Goal: Task Accomplishment & Management: Manage account settings

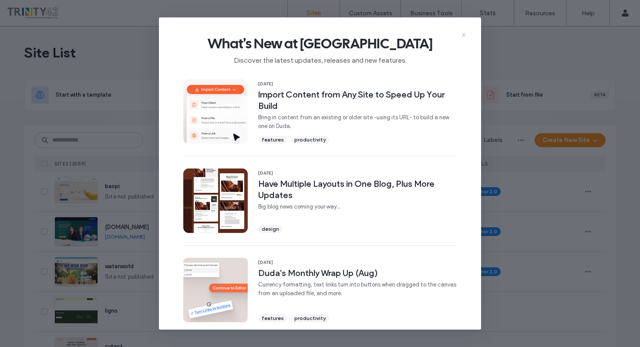
click at [463, 35] on use at bounding box center [463, 35] width 4 height 4
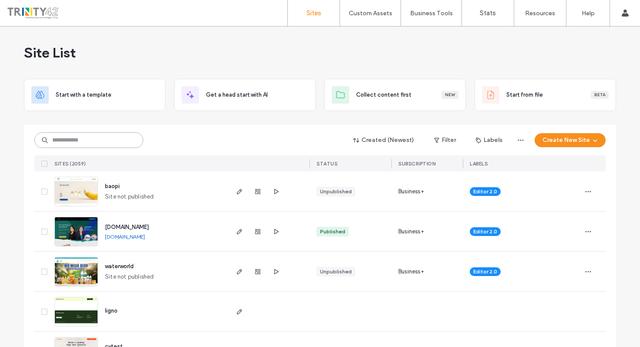
click at [105, 144] on input at bounding box center [88, 140] width 109 height 16
paste input "**********"
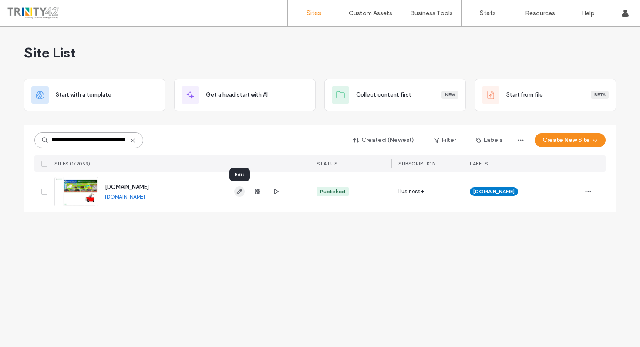
type input "**********"
click at [240, 193] on icon "button" at bounding box center [239, 191] width 7 height 7
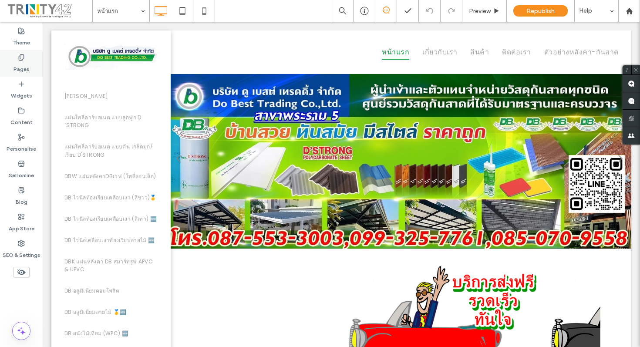
click at [23, 67] on label "Pages" at bounding box center [21, 67] width 16 height 12
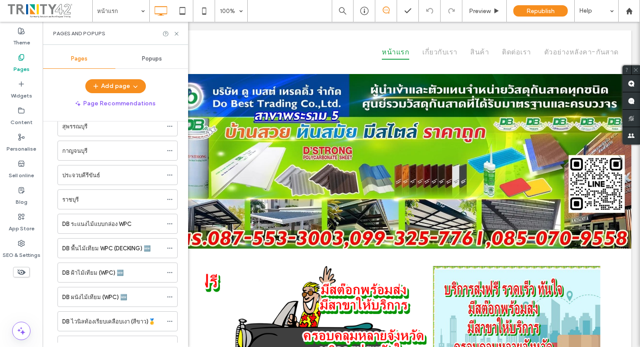
scroll to position [631, 0]
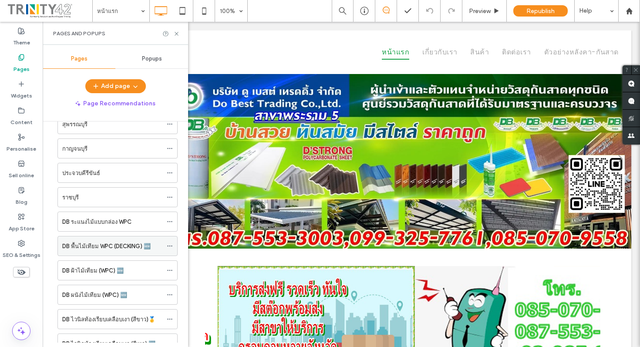
click at [170, 248] on icon at bounding box center [170, 246] width 6 height 6
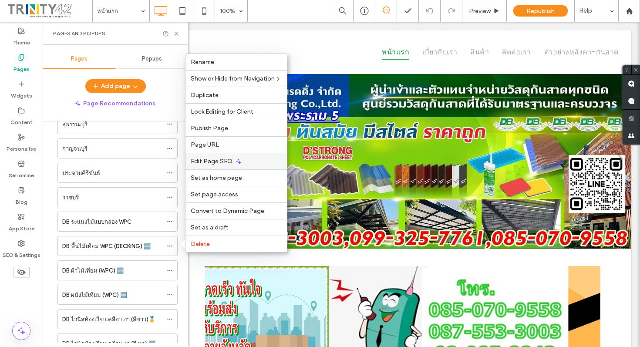
click at [235, 160] on icon at bounding box center [238, 161] width 7 height 7
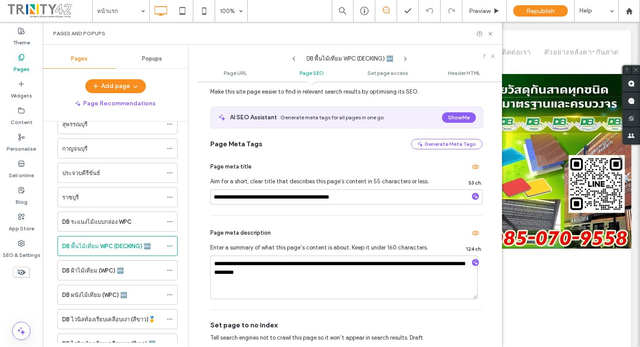
scroll to position [159, 0]
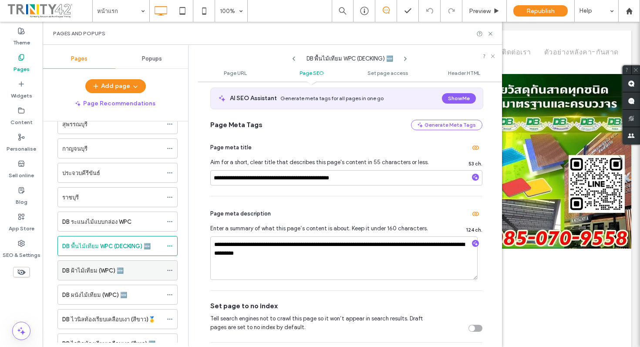
click at [171, 273] on icon at bounding box center [170, 270] width 6 height 6
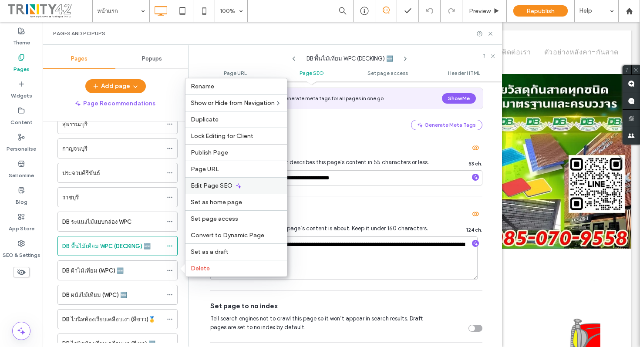
click at [235, 186] on icon at bounding box center [238, 185] width 7 height 7
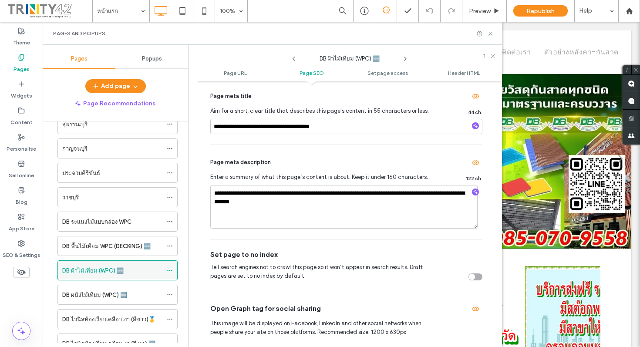
scroll to position [664, 0]
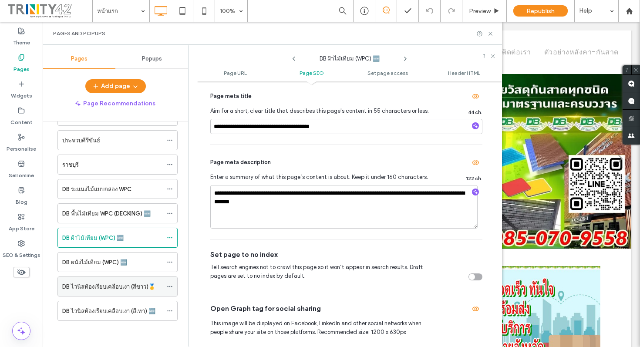
click at [170, 288] on icon at bounding box center [170, 286] width 6 height 6
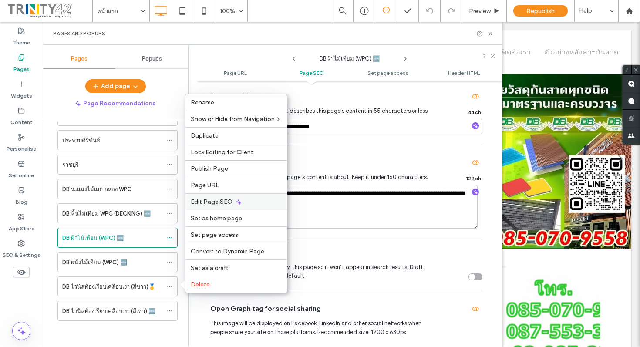
click at [208, 204] on span "Edit Page SEO" at bounding box center [212, 201] width 42 height 7
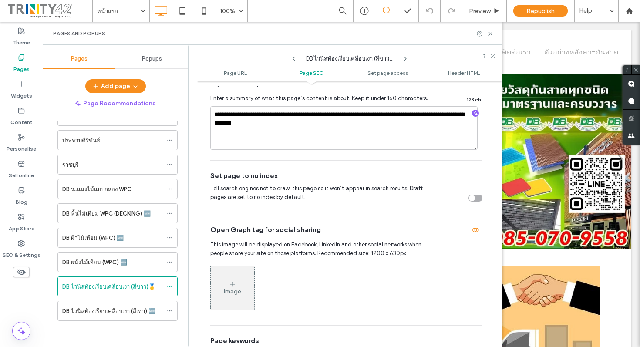
scroll to position [291, 0]
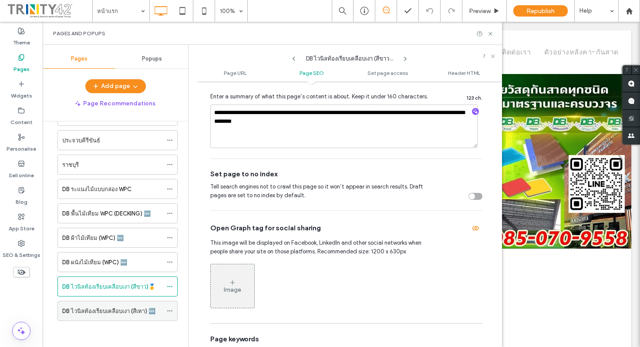
click at [170, 311] on icon at bounding box center [170, 311] width 6 height 6
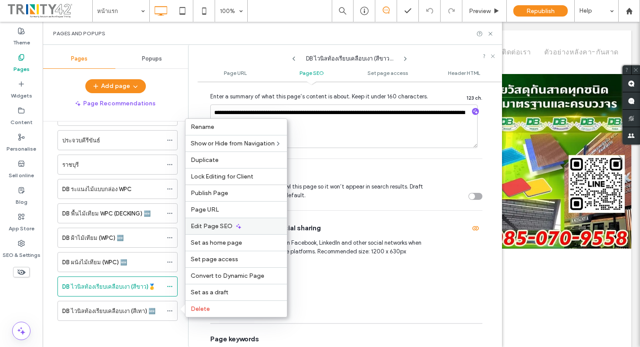
click at [240, 228] on icon at bounding box center [238, 226] width 7 height 7
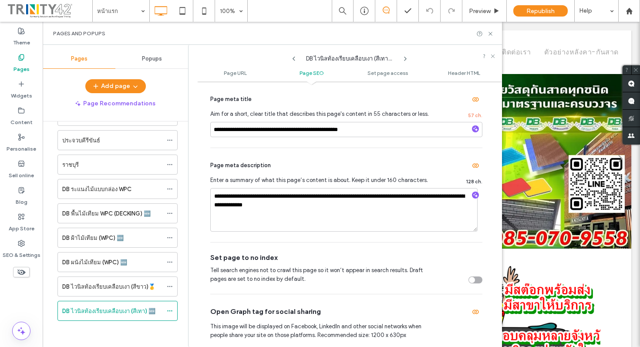
scroll to position [0, 0]
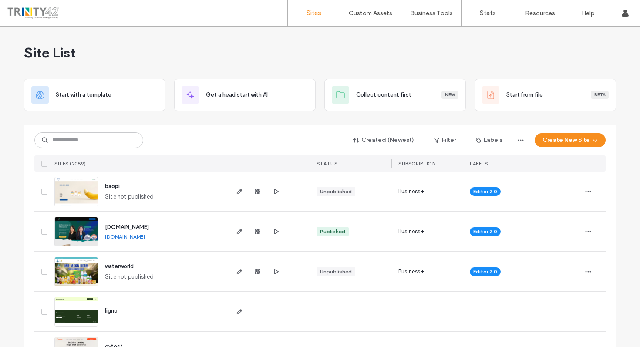
click at [107, 148] on div "Created (Newest) Filter Labels Create New Site" at bounding box center [319, 140] width 571 height 17
click at [107, 145] on input at bounding box center [88, 140] width 109 height 16
paste input "**********"
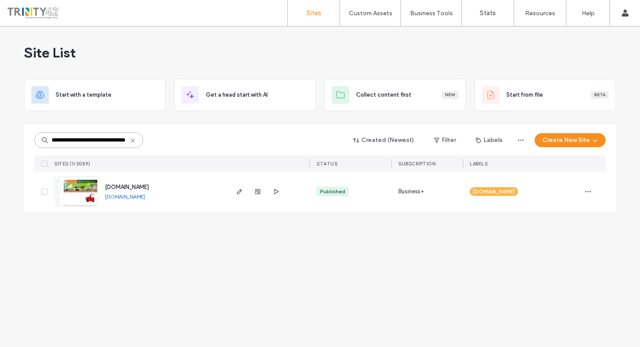
scroll to position [0, 27]
type input "**********"
click at [237, 194] on icon "button" at bounding box center [239, 191] width 7 height 7
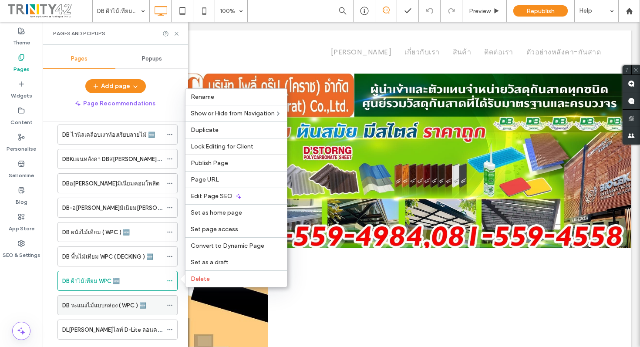
scroll to position [256, 0]
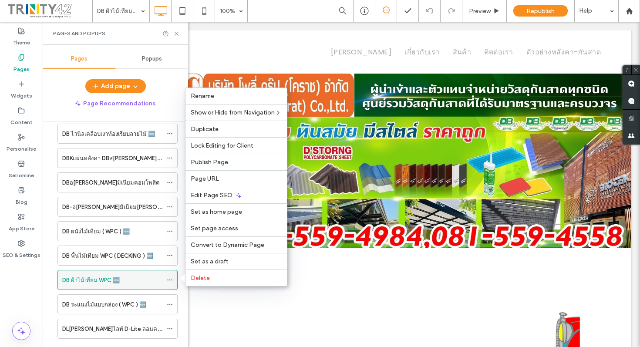
click at [171, 279] on use at bounding box center [169, 279] width 5 height 1
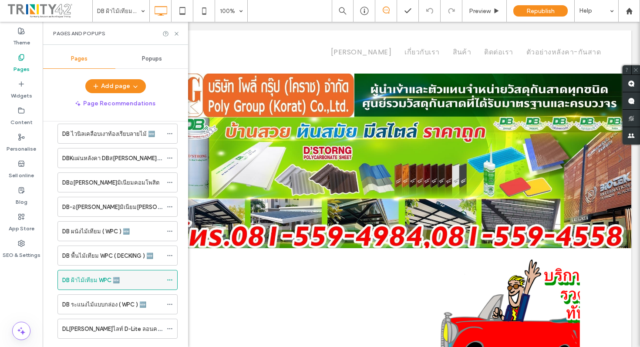
click at [171, 277] on icon at bounding box center [170, 280] width 6 height 6
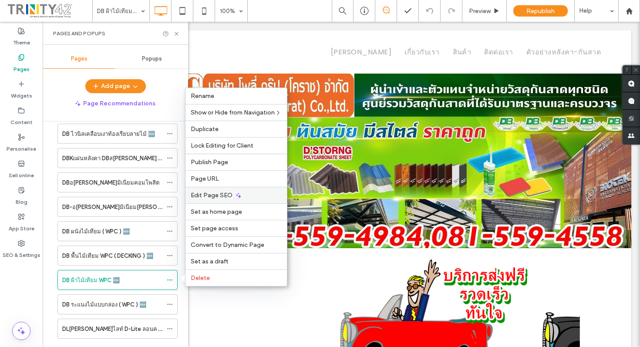
click at [211, 197] on span "Edit Page SEO" at bounding box center [212, 194] width 42 height 7
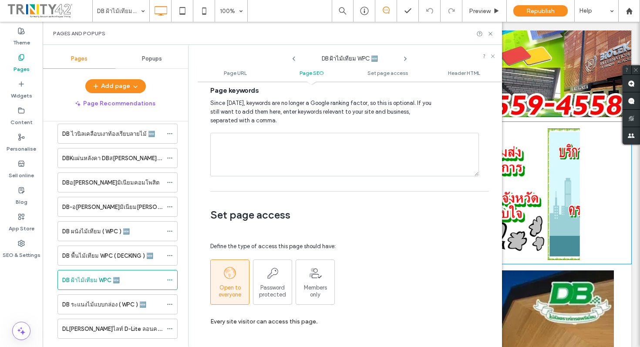
scroll to position [303, 0]
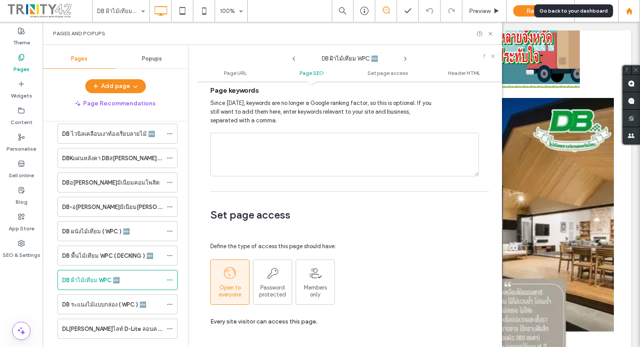
click at [627, 13] on use at bounding box center [628, 10] width 7 height 7
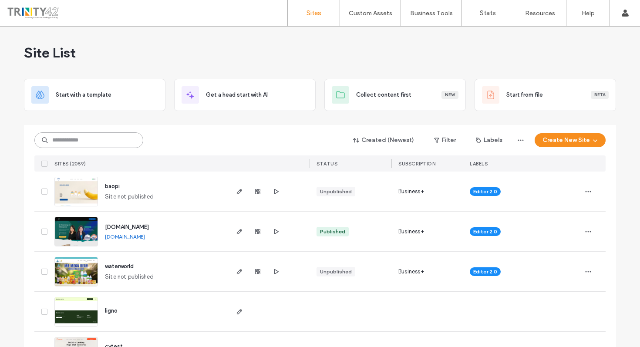
click at [104, 141] on input at bounding box center [88, 140] width 109 height 16
paste input "**********"
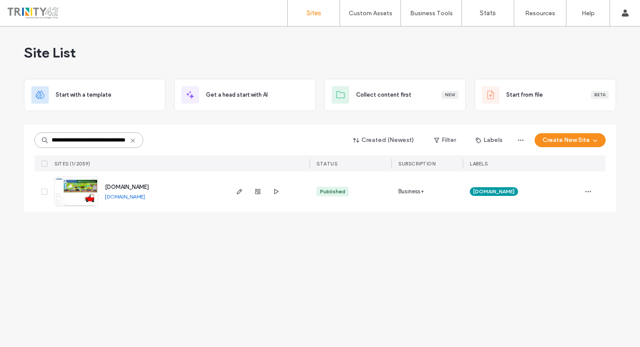
scroll to position [0, 34]
type input "**********"
click at [238, 194] on icon "button" at bounding box center [239, 191] width 7 height 7
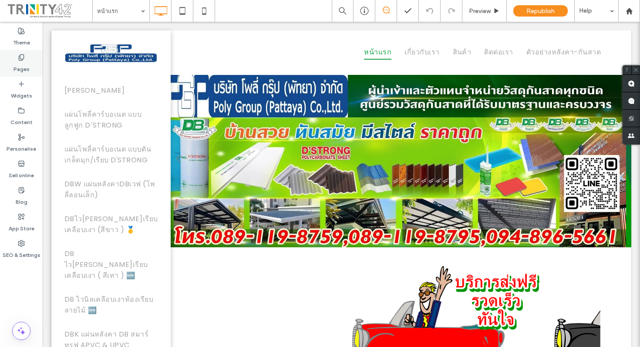
click at [21, 67] on label "Pages" at bounding box center [21, 67] width 16 height 12
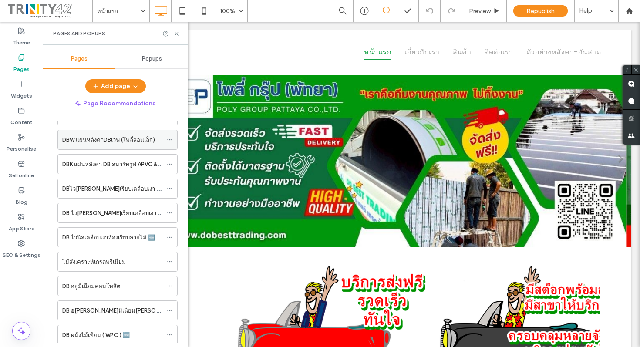
scroll to position [292, 0]
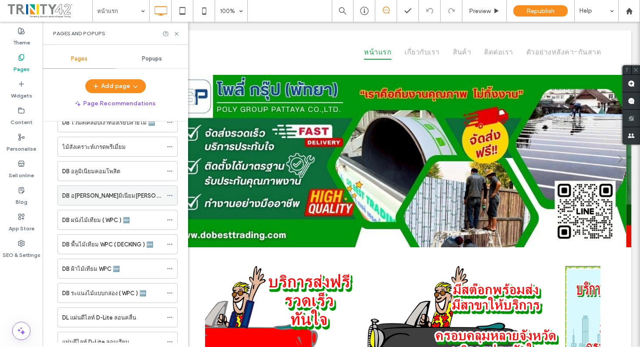
click at [122, 192] on div "DB อลูมิเนียมลายไม้ 🥇🆕" at bounding box center [112, 195] width 100 height 9
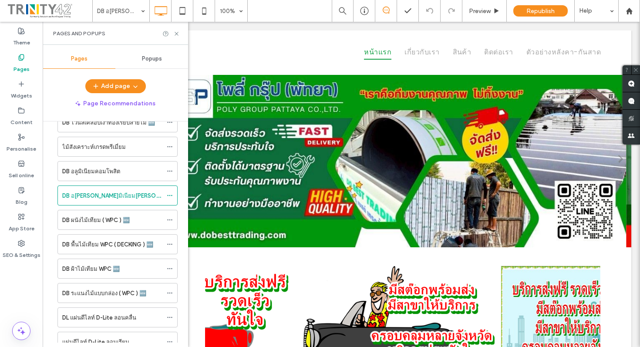
click at [131, 192] on div at bounding box center [320, 173] width 640 height 347
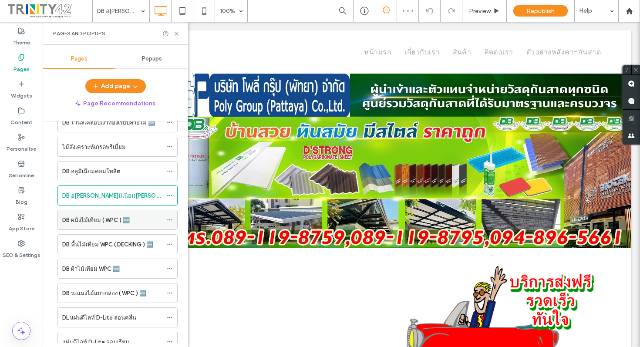
click at [135, 218] on div "DB ผนังไม้เทียม ( WPC ) 🆕" at bounding box center [112, 219] width 100 height 9
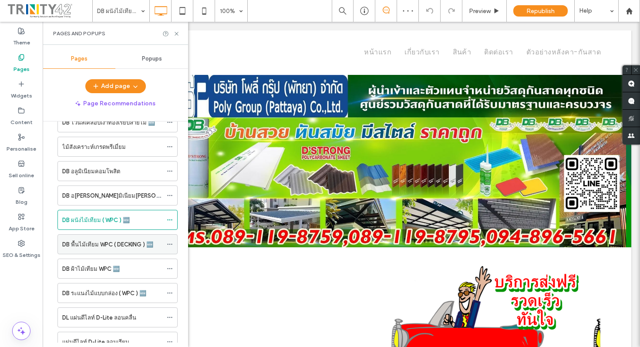
click at [134, 245] on label "DB พื้นไม้เทียม WPC ( DECKING ) 🆕" at bounding box center [107, 244] width 91 height 15
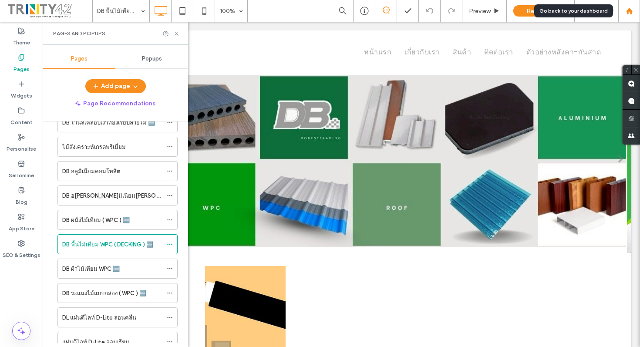
click at [629, 10] on use at bounding box center [628, 10] width 7 height 7
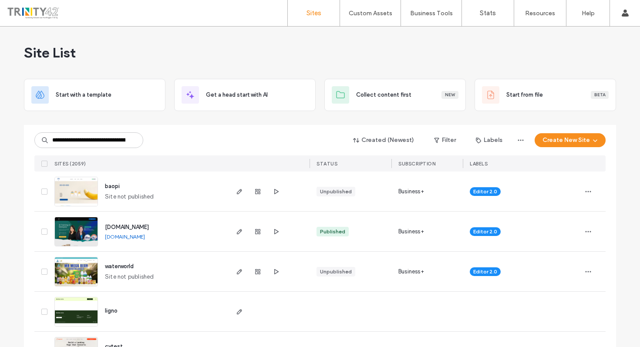
scroll to position [0, 47]
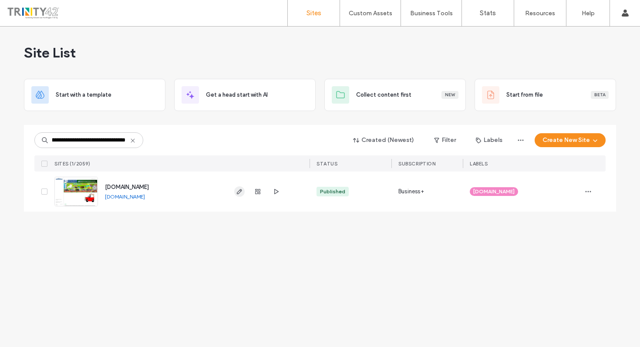
type input "**********"
click at [237, 193] on use "button" at bounding box center [239, 191] width 5 height 5
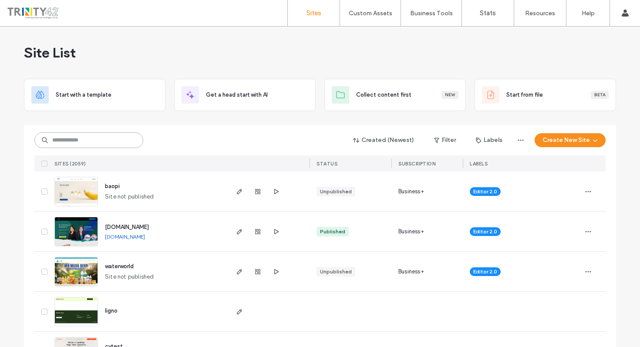
click at [59, 142] on input at bounding box center [88, 140] width 109 height 16
paste input "**********"
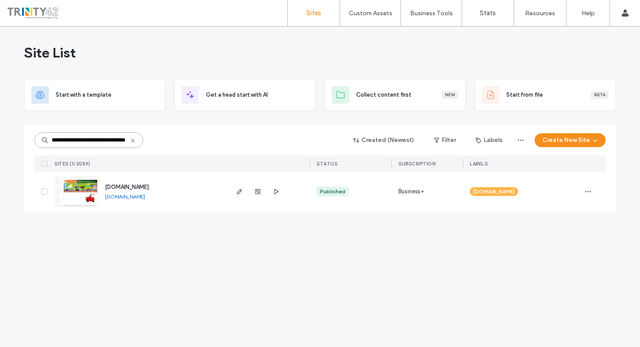
scroll to position [0, 27]
type input "**********"
click at [236, 194] on icon "button" at bounding box center [239, 191] width 7 height 7
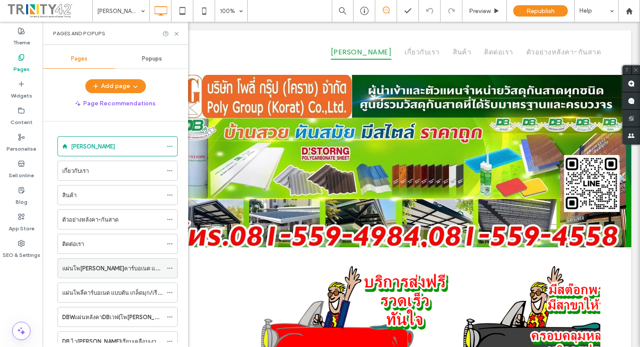
click at [126, 270] on label "แผ่นโพลี่คาร์บอเนต แบบลูกฟูกD´STRONG" at bounding box center [134, 268] width 144 height 15
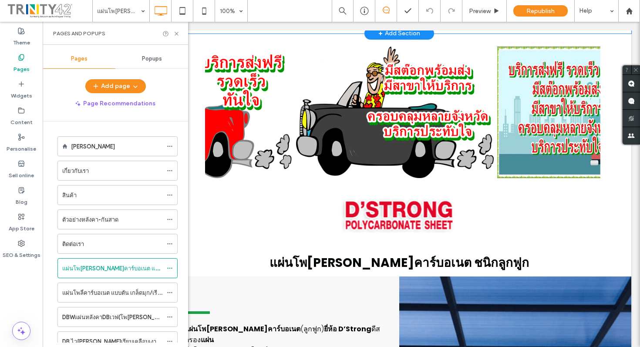
scroll to position [244, 0]
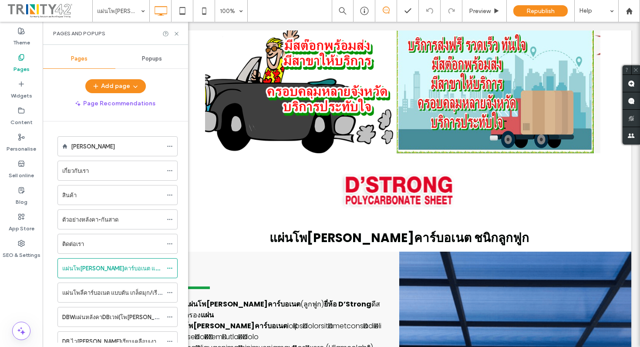
click at [23, 60] on icon at bounding box center [21, 57] width 7 height 7
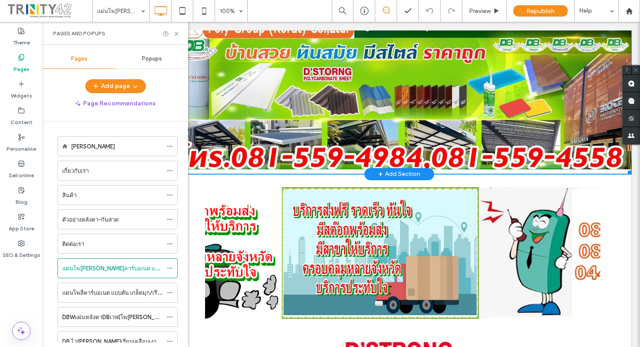
scroll to position [0, 0]
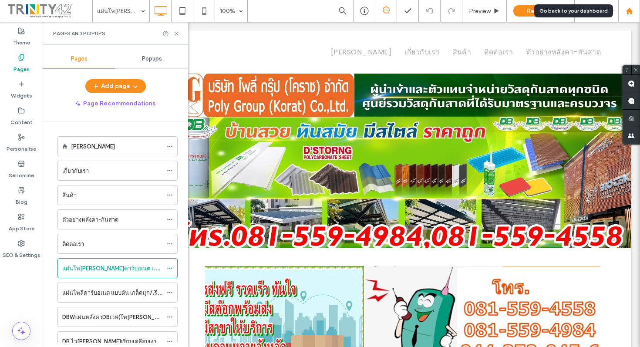
click at [629, 8] on use at bounding box center [628, 10] width 7 height 7
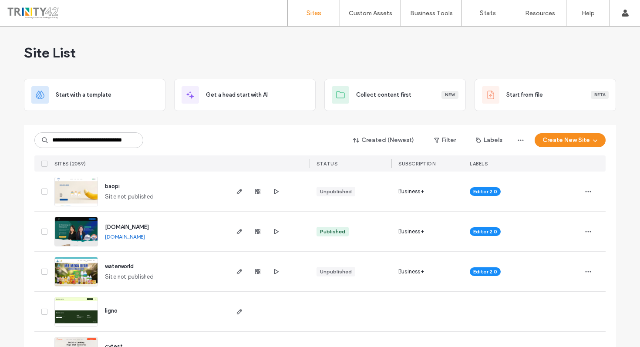
scroll to position [0, 21]
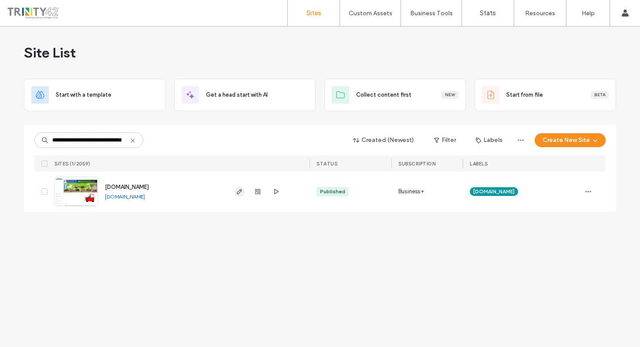
type input "**********"
click at [240, 191] on icon "button" at bounding box center [239, 191] width 7 height 7
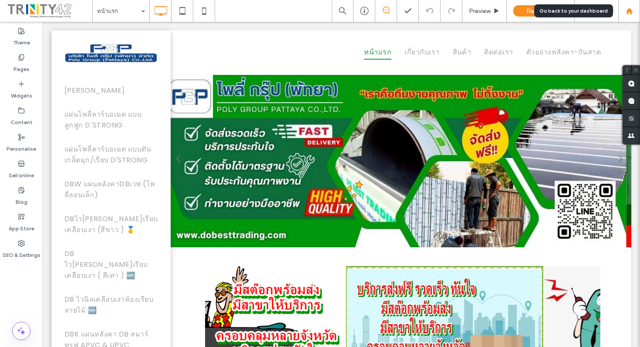
click at [627, 11] on use at bounding box center [628, 10] width 7 height 7
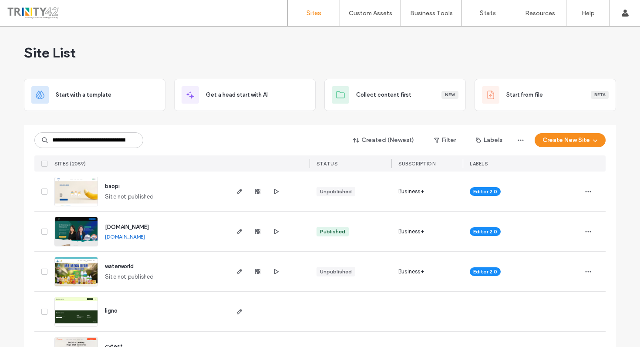
scroll to position [0, 47]
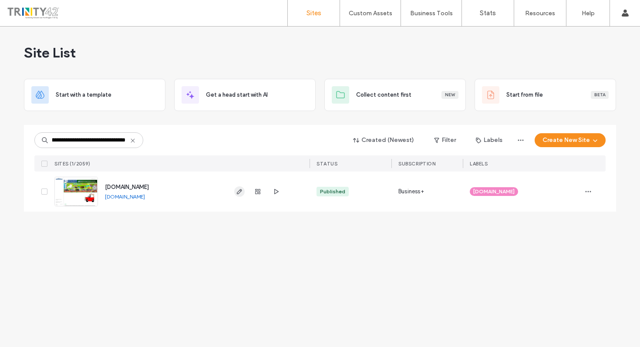
type input "**********"
click at [241, 193] on icon "button" at bounding box center [239, 191] width 7 height 7
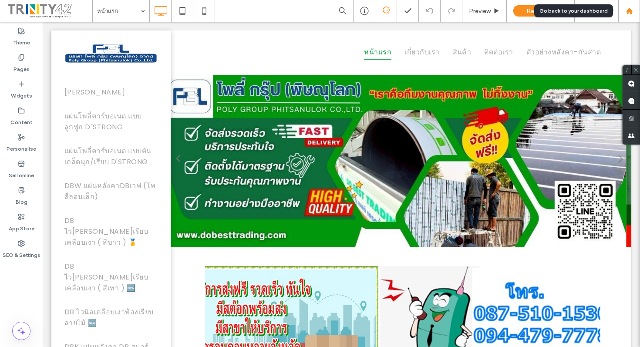
click at [628, 10] on use at bounding box center [628, 10] width 7 height 7
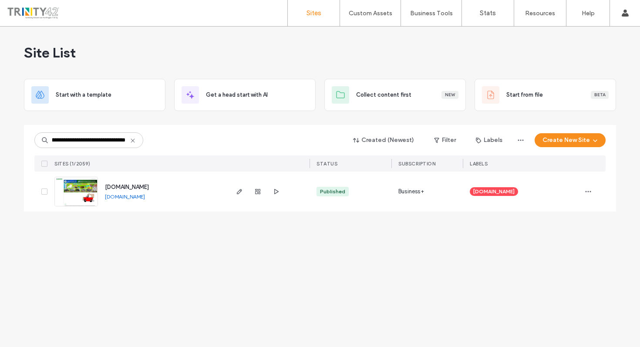
scroll to position [0, 48]
type input "**********"
click at [236, 192] on icon "button" at bounding box center [239, 191] width 7 height 7
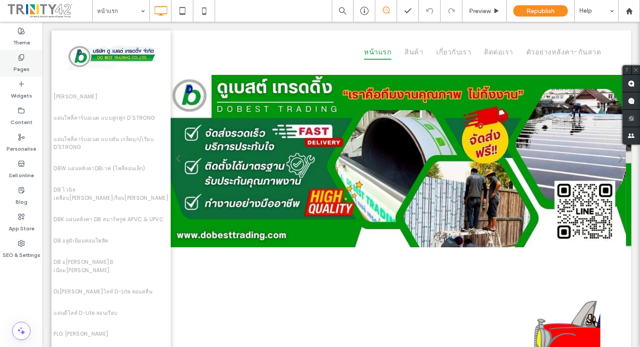
click at [21, 61] on label "Pages" at bounding box center [21, 67] width 16 height 12
